Goal: Use online tool/utility

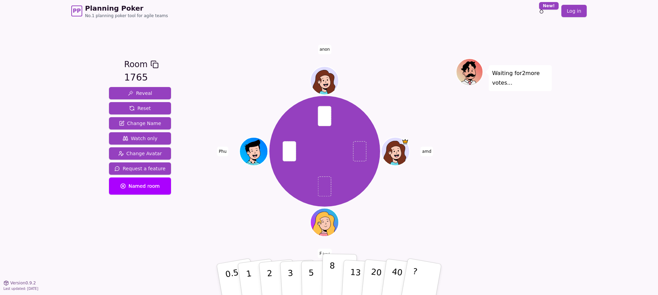
click at [334, 286] on p "8" at bounding box center [332, 279] width 6 height 37
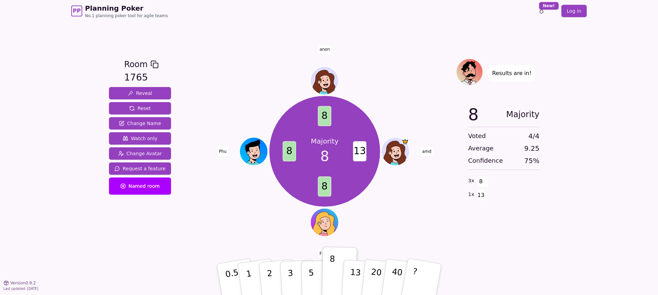
click at [222, 190] on div "Majority 8 13 8 8 8 amd F (you) Phu anon" at bounding box center [325, 152] width 262 height 162
click at [353, 270] on p "13" at bounding box center [355, 280] width 13 height 38
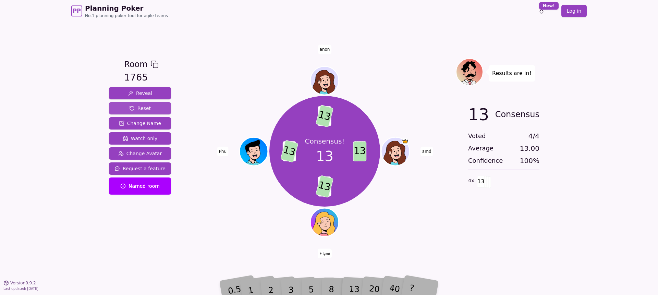
click at [147, 108] on span "Reset" at bounding box center [140, 108] width 22 height 7
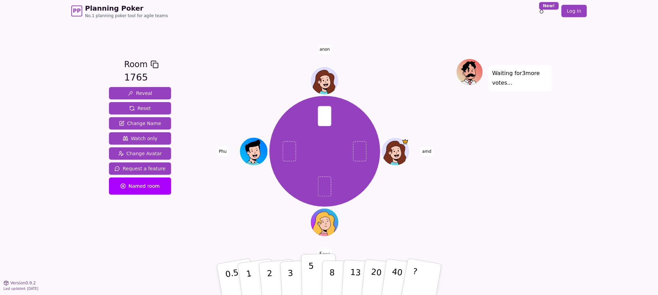
click at [319, 281] on button "5" at bounding box center [318, 280] width 35 height 52
click at [256, 276] on button "1" at bounding box center [257, 280] width 41 height 56
click at [247, 266] on p "1" at bounding box center [250, 280] width 10 height 37
click at [272, 282] on p "2" at bounding box center [270, 280] width 9 height 37
click at [267, 279] on p "2" at bounding box center [270, 280] width 9 height 37
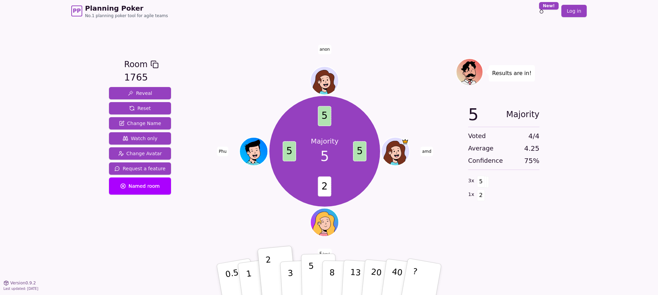
click at [311, 271] on p "5" at bounding box center [312, 279] width 6 height 37
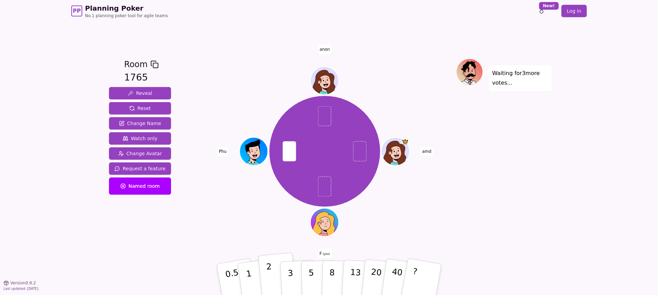
click at [271, 280] on p "2" at bounding box center [270, 280] width 9 height 37
